Goal: Information Seeking & Learning: Understand process/instructions

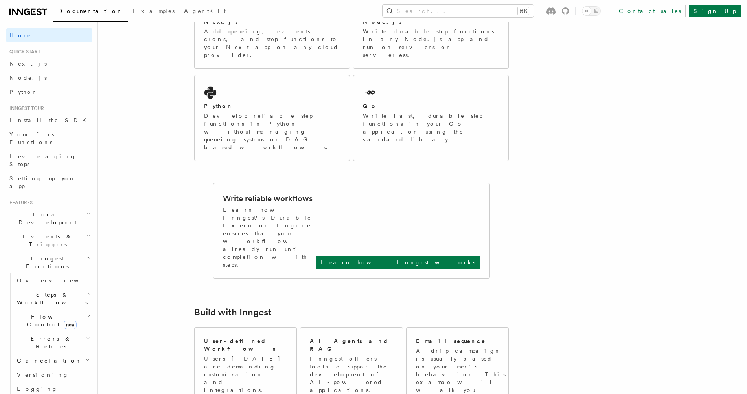
scroll to position [173, 0]
click at [26, 131] on span "Your first Functions" at bounding box center [50, 139] width 83 height 16
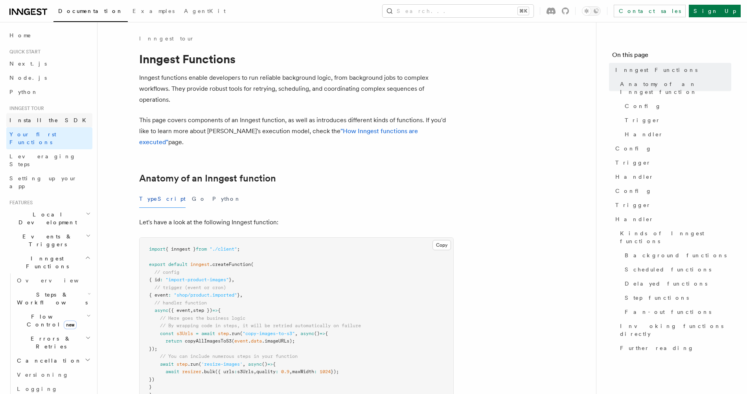
click at [33, 120] on span "Install the SDK" at bounding box center [49, 120] width 81 height 6
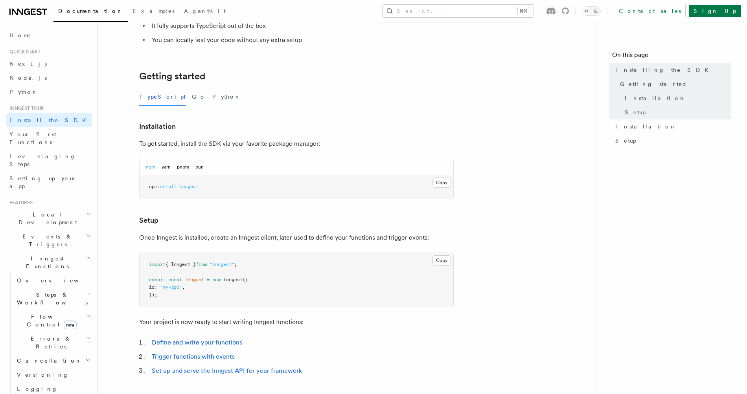
scroll to position [123, 0]
click at [46, 74] on link "Node.js" at bounding box center [49, 78] width 86 height 14
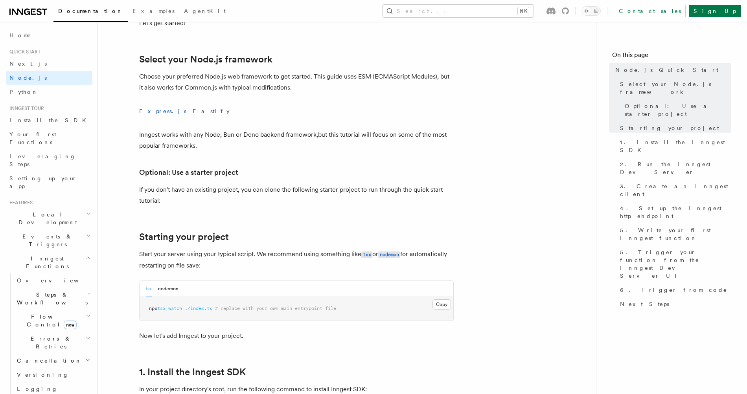
scroll to position [177, 0]
click at [193, 112] on button "Fastify" at bounding box center [211, 111] width 37 height 18
click at [144, 109] on button "Express.js" at bounding box center [162, 111] width 47 height 18
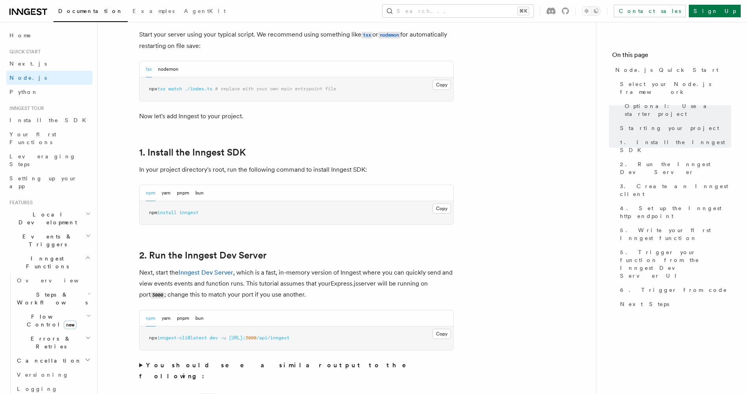
scroll to position [396, 0]
click at [197, 193] on button "bun" at bounding box center [199, 192] width 8 height 16
click at [149, 194] on button "npm" at bounding box center [150, 192] width 9 height 16
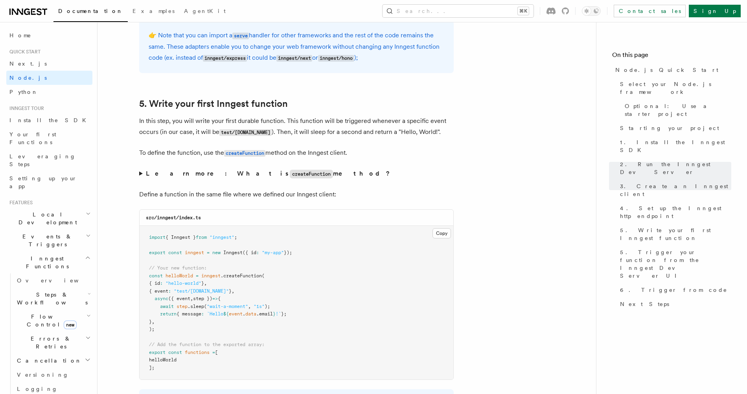
scroll to position [1410, 0]
